Goal: Task Accomplishment & Management: Use online tool/utility

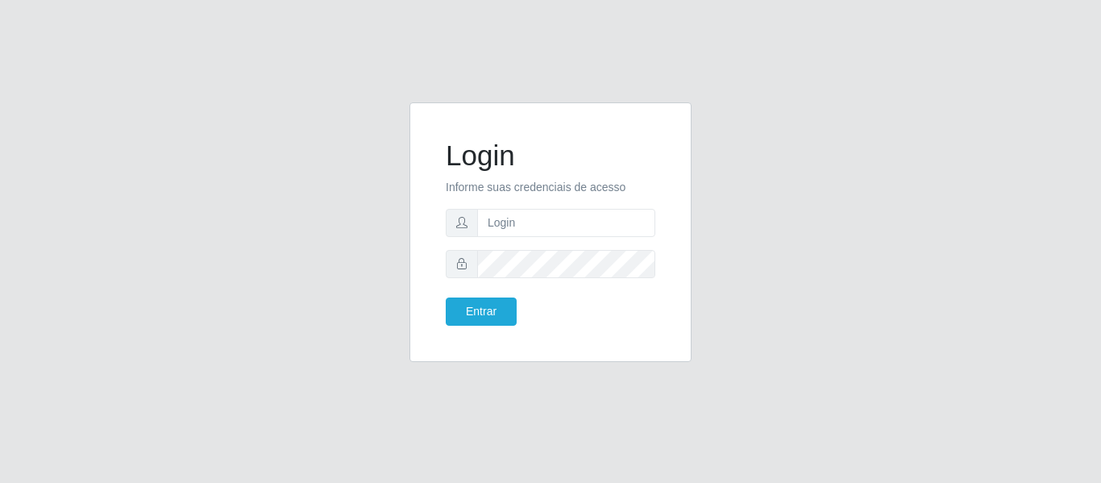
click at [574, 206] on form "Login Informe suas credenciais de acesso Entrar" at bounding box center [551, 232] width 210 height 187
click at [572, 216] on input "text" at bounding box center [566, 223] width 178 height 28
type input "[PERSON_NAME][EMAIL_ADDRESS][DOMAIN_NAME]"
click at [446, 297] on button "Entrar" at bounding box center [481, 311] width 71 height 28
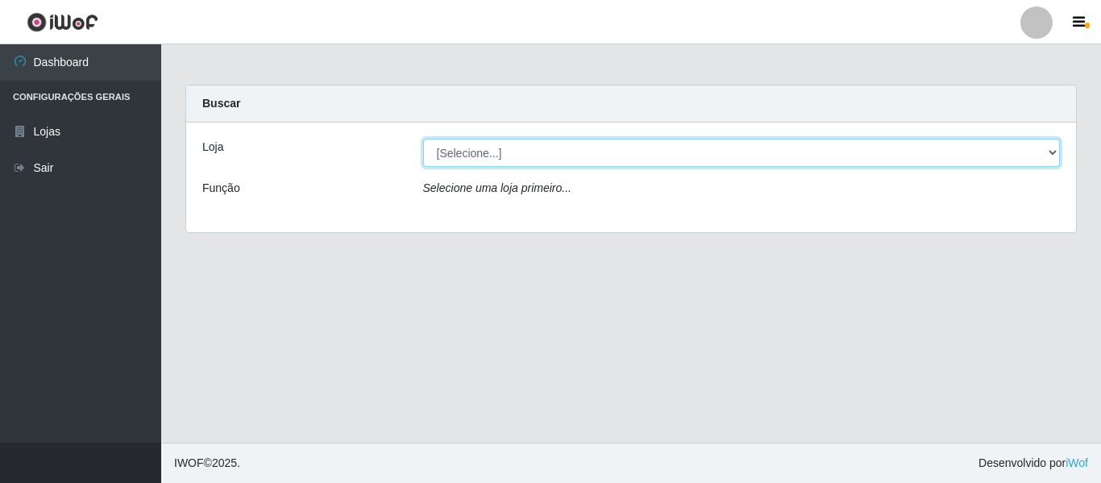
click at [457, 156] on select "[Selecione...] Hiper Queiroz - [GEOGRAPHIC_DATA]" at bounding box center [742, 153] width 638 height 28
select select "497"
click at [423, 139] on select "[Selecione...] Hiper Queiroz - [GEOGRAPHIC_DATA]" at bounding box center [742, 153] width 638 height 28
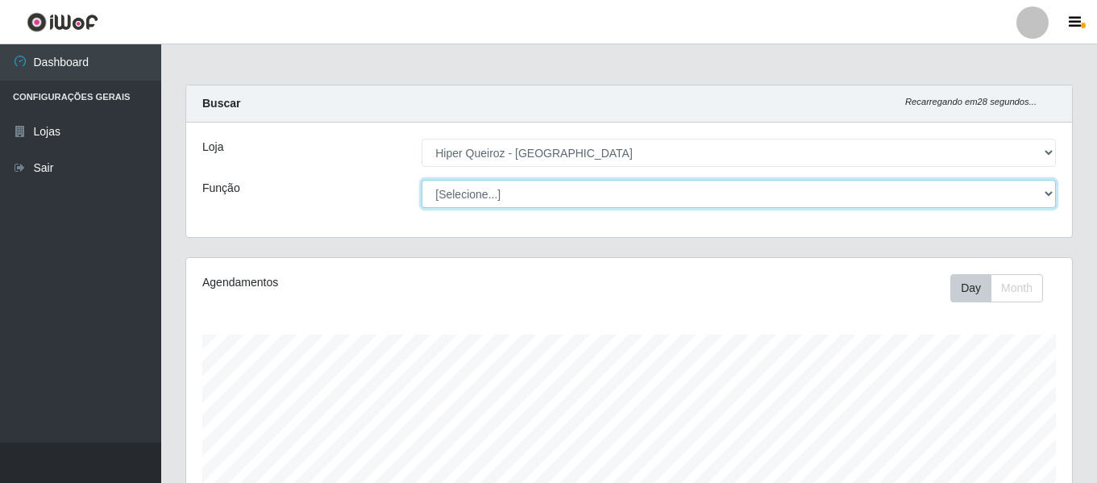
click at [530, 195] on select "[Selecione...] ASG ASG + ASG ++ Embalador Embalador + Embalador ++ Repositor Re…" at bounding box center [739, 194] width 634 height 28
select select "107"
click at [422, 180] on select "[Selecione...] ASG ASG + ASG ++ Embalador Embalador + Embalador ++ Repositor Re…" at bounding box center [739, 194] width 634 height 28
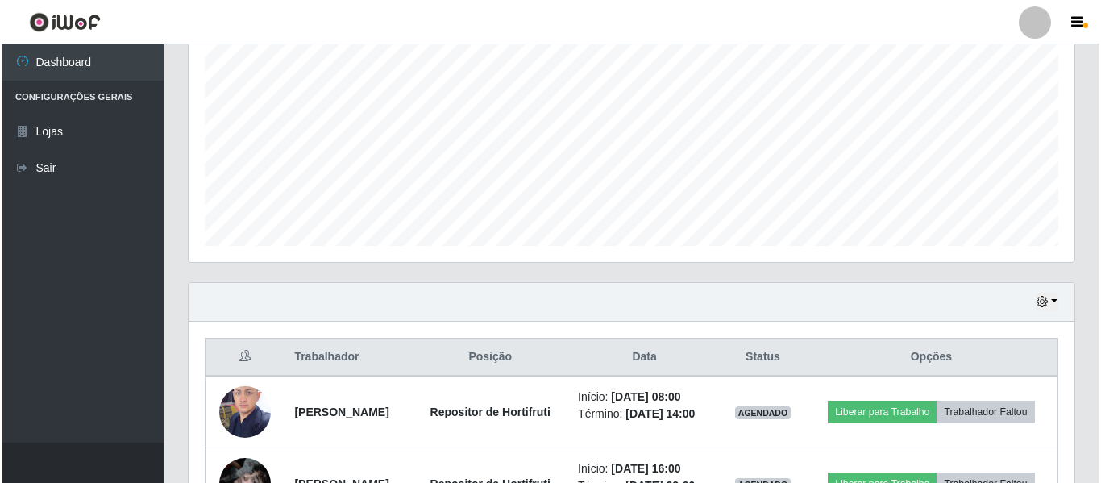
scroll to position [468, 0]
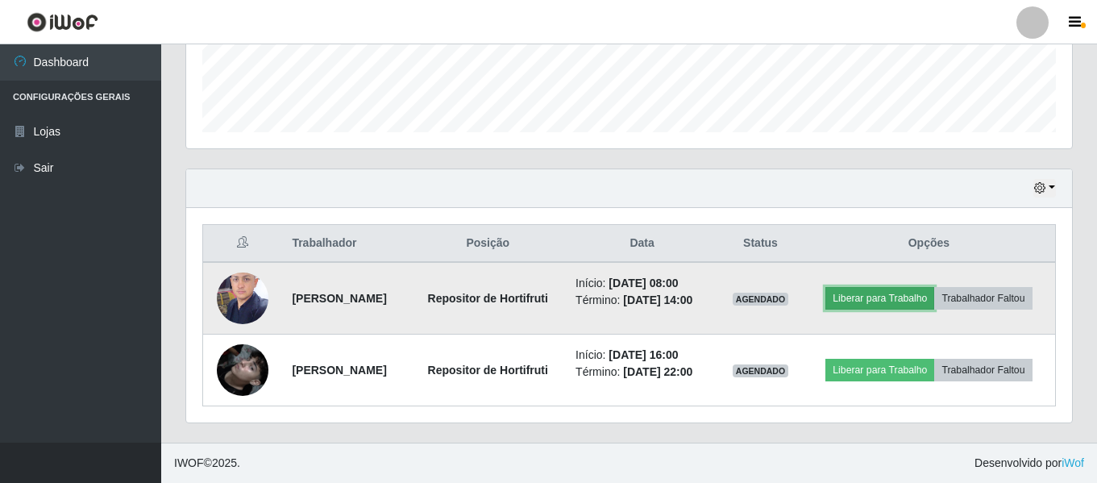
click at [934, 287] on button "Liberar para Trabalho" at bounding box center [880, 298] width 109 height 23
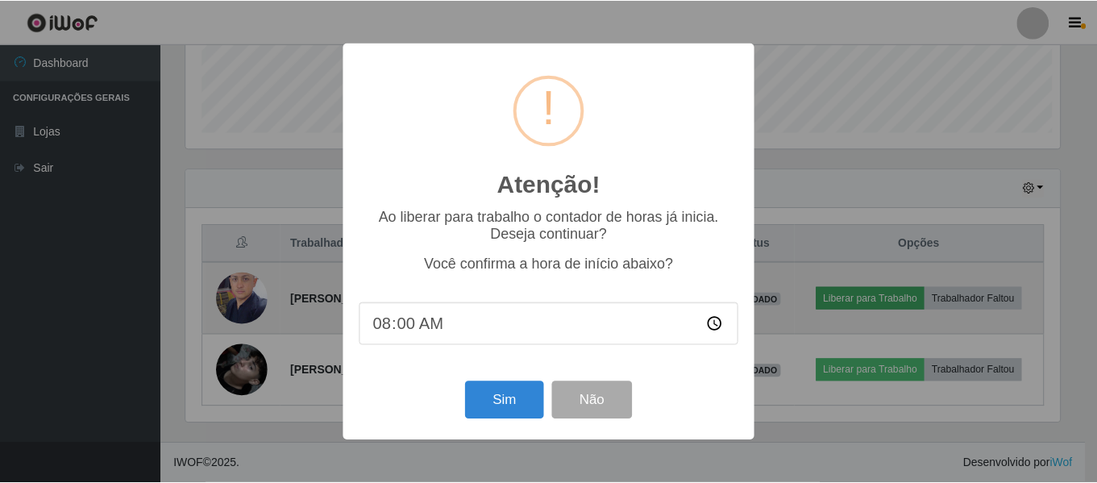
scroll to position [335, 878]
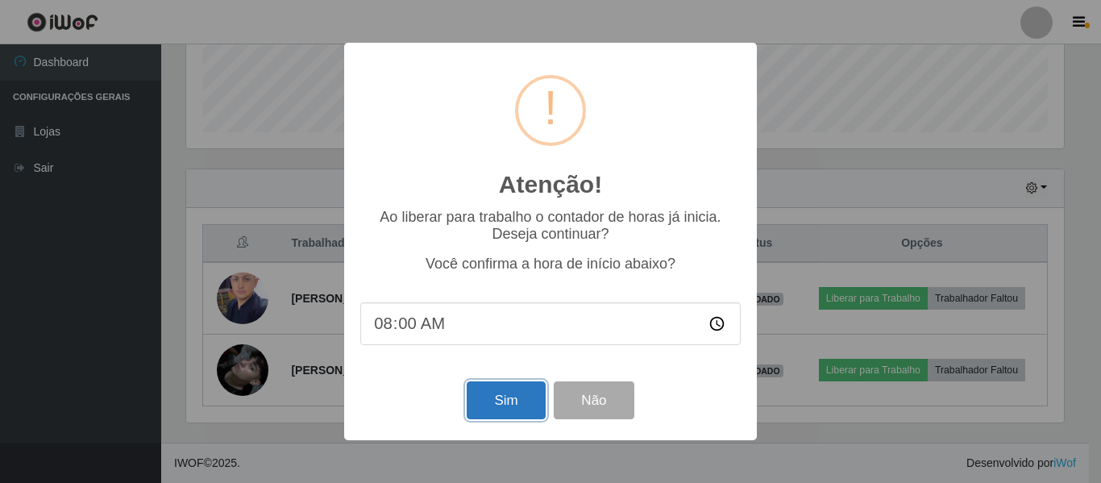
click at [502, 400] on button "Sim" at bounding box center [506, 400] width 78 height 38
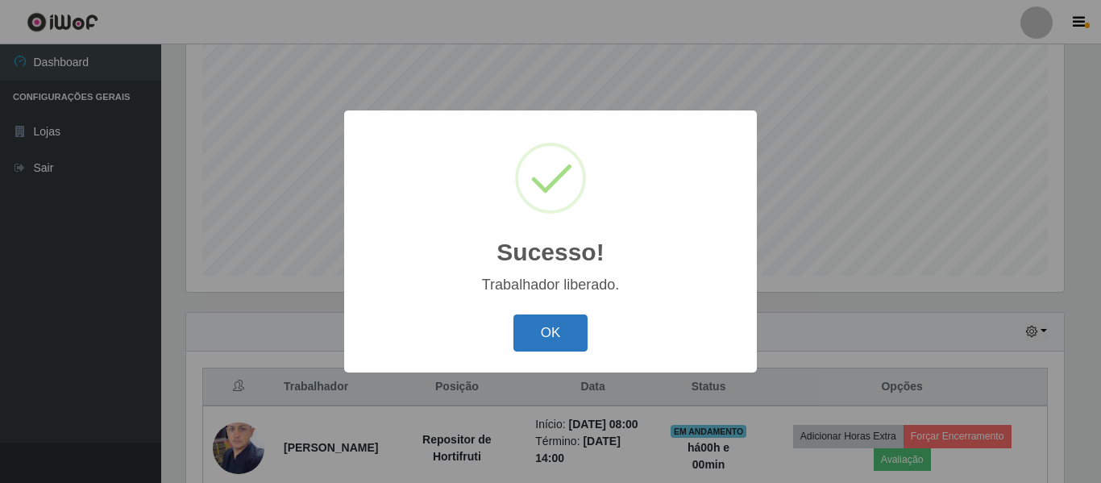
click at [543, 340] on button "OK" at bounding box center [551, 333] width 75 height 38
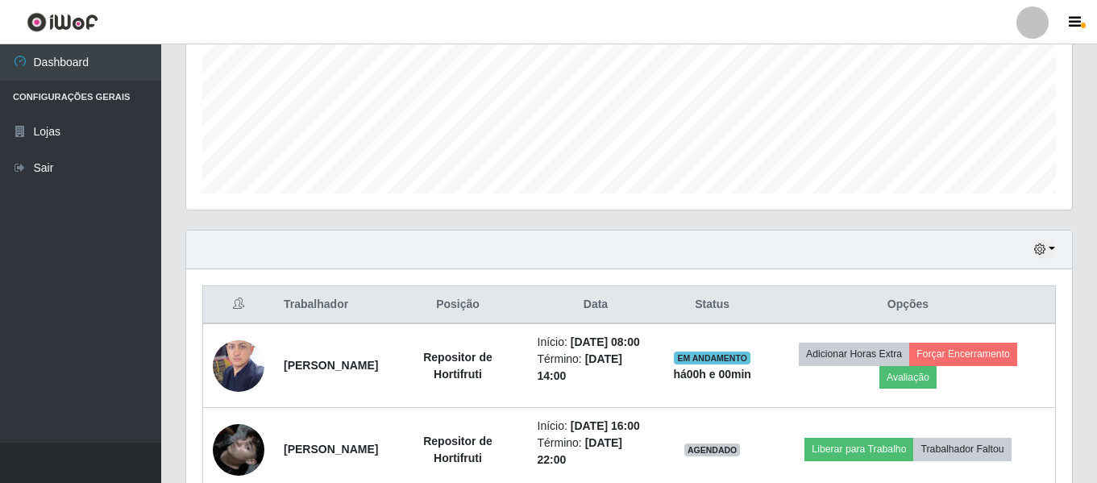
scroll to position [502, 0]
